Goal: Task Accomplishment & Management: Manage account settings

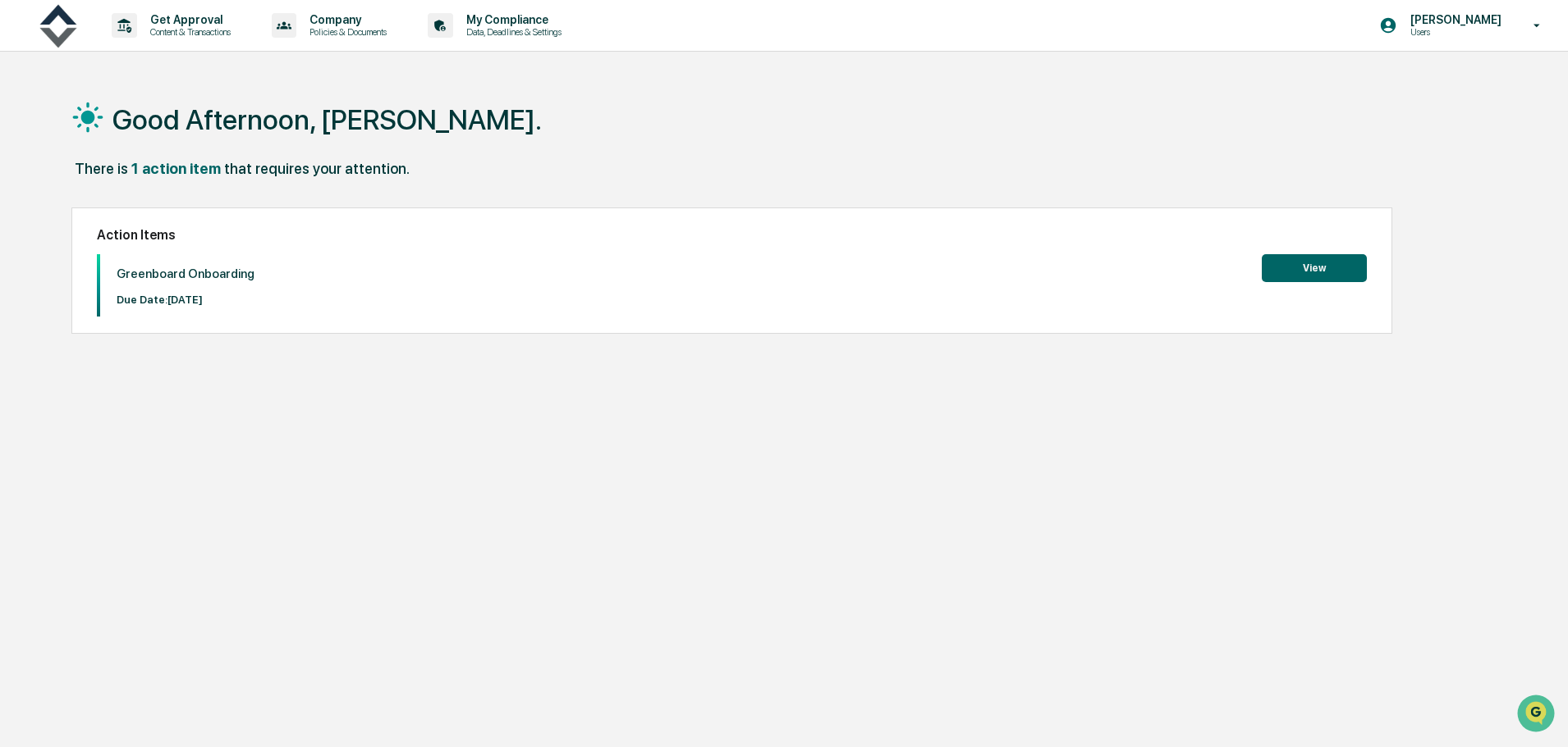
click at [1314, 265] on button "View" at bounding box center [1314, 268] width 105 height 28
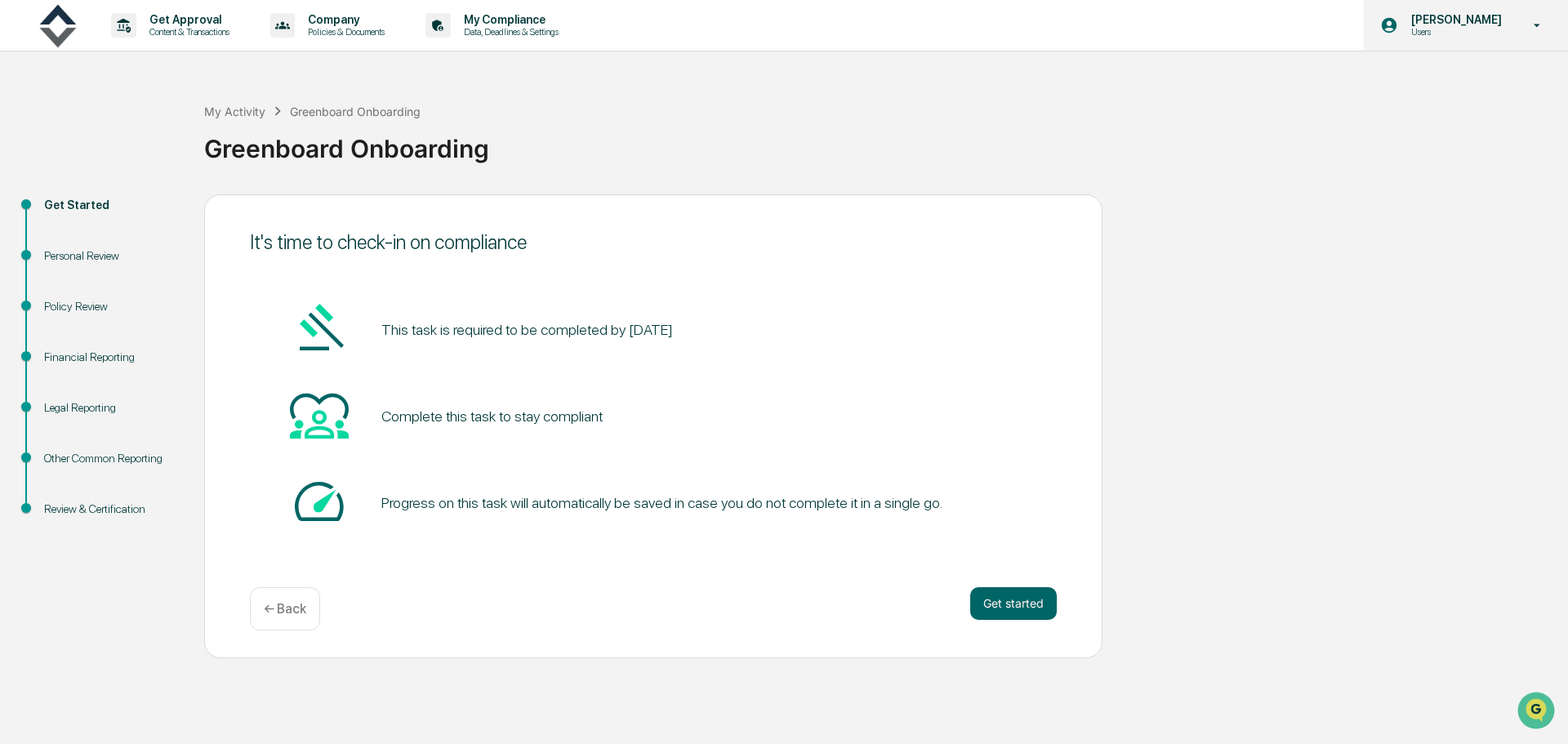
click at [1547, 31] on icon at bounding box center [1537, 26] width 29 height 15
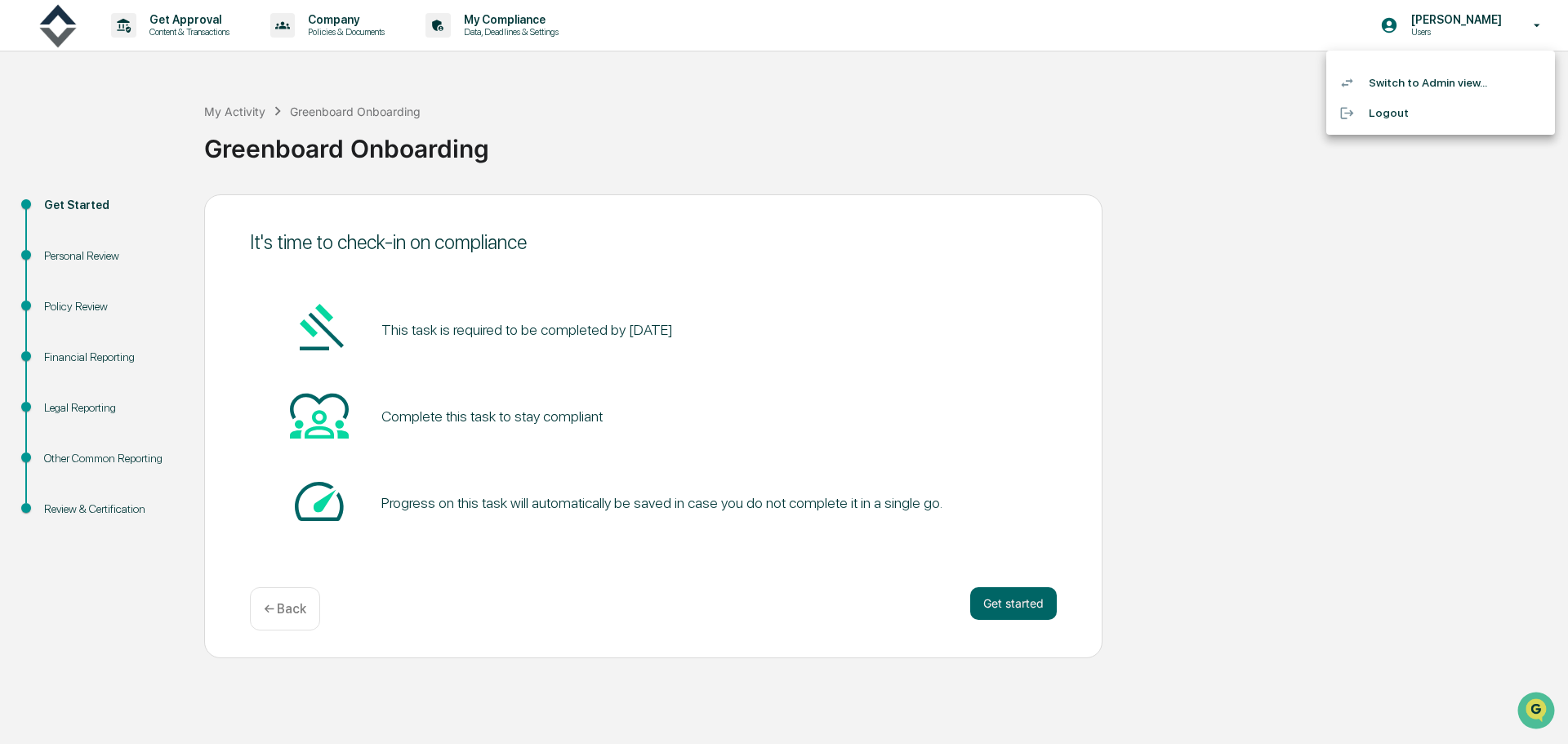
click at [1425, 87] on li "Switch to Admin view..." at bounding box center [1441, 83] width 229 height 30
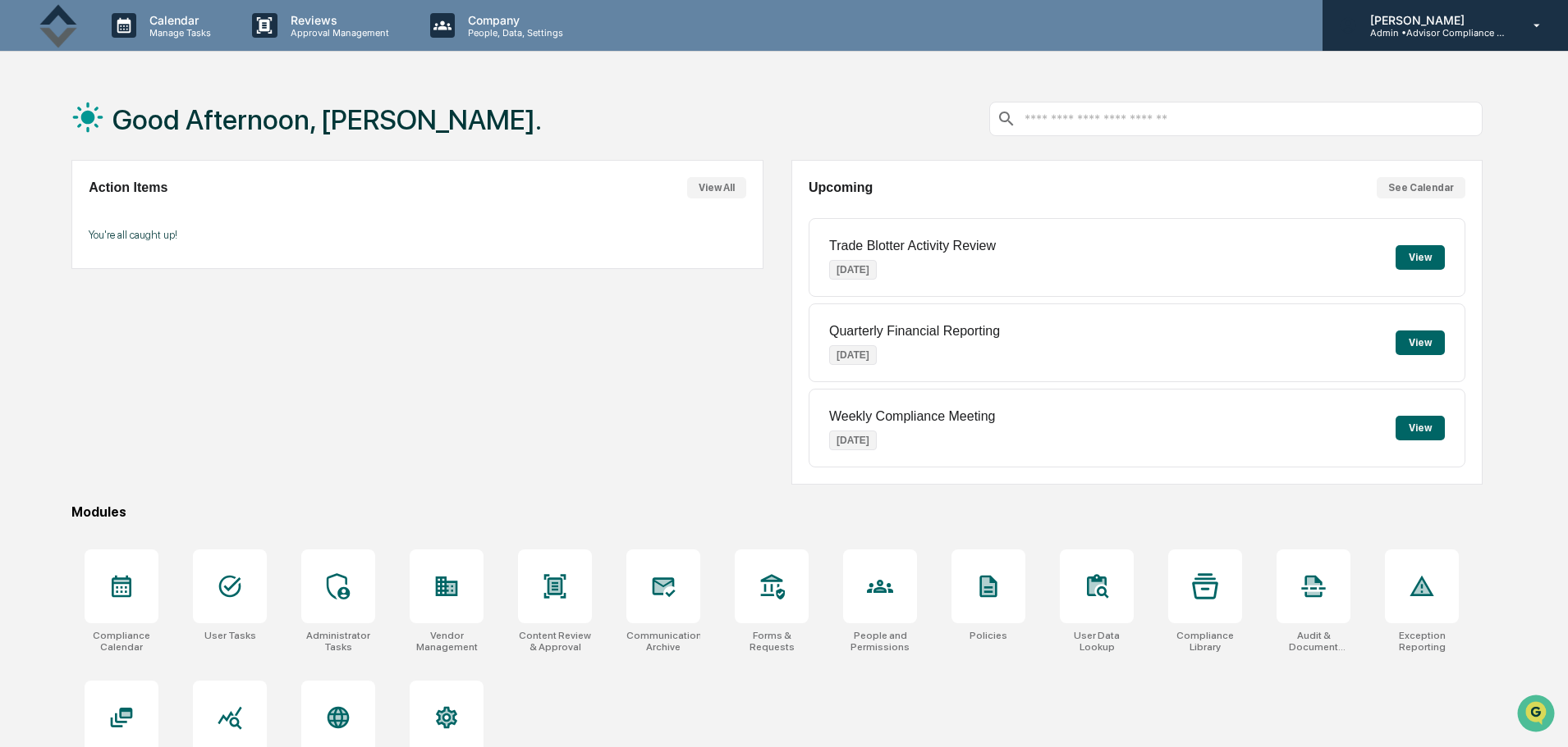
click at [1483, 21] on p "[PERSON_NAME]" at bounding box center [1433, 20] width 153 height 14
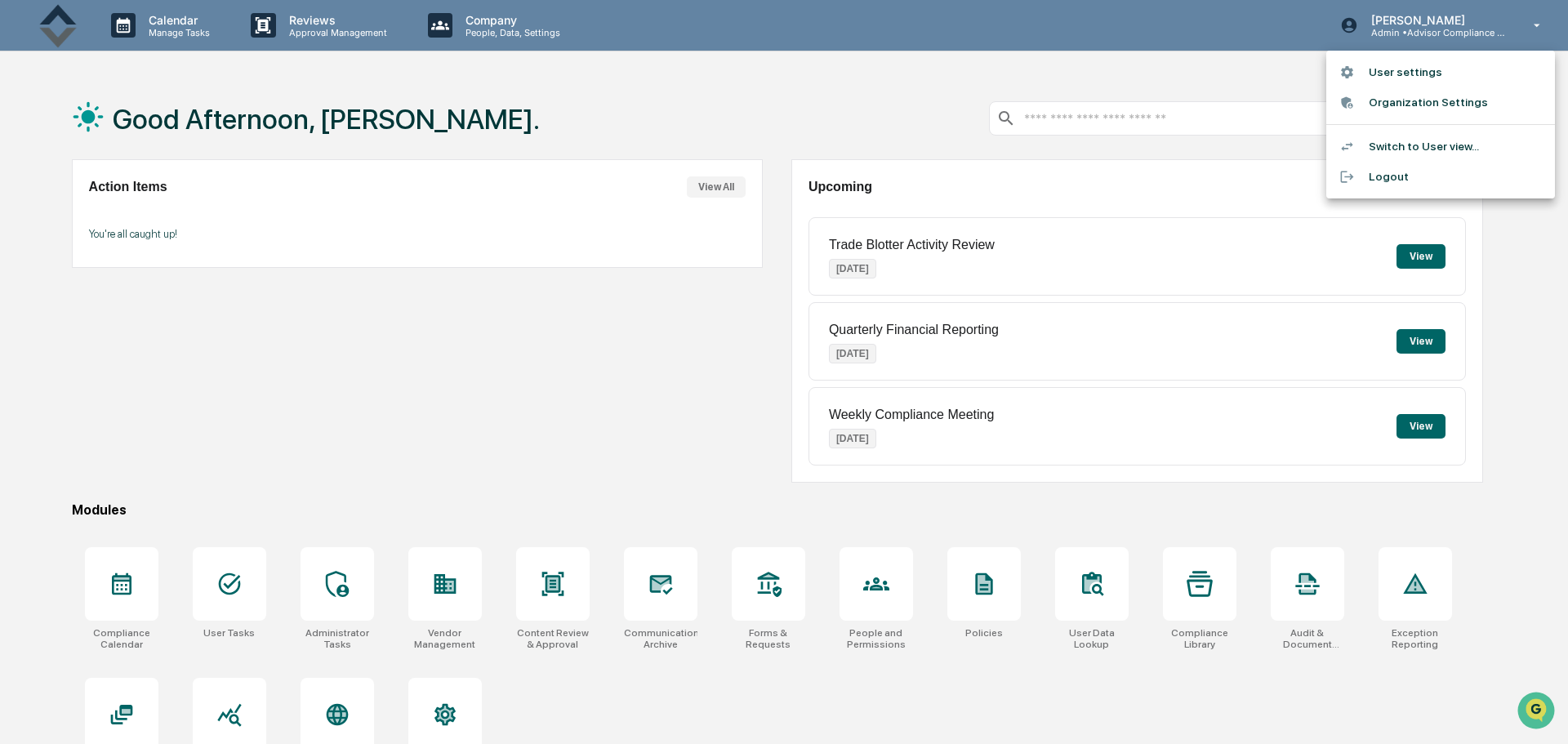
click at [1409, 148] on li "Switch to User view..." at bounding box center [1441, 146] width 229 height 30
